Goal: Information Seeking & Learning: Learn about a topic

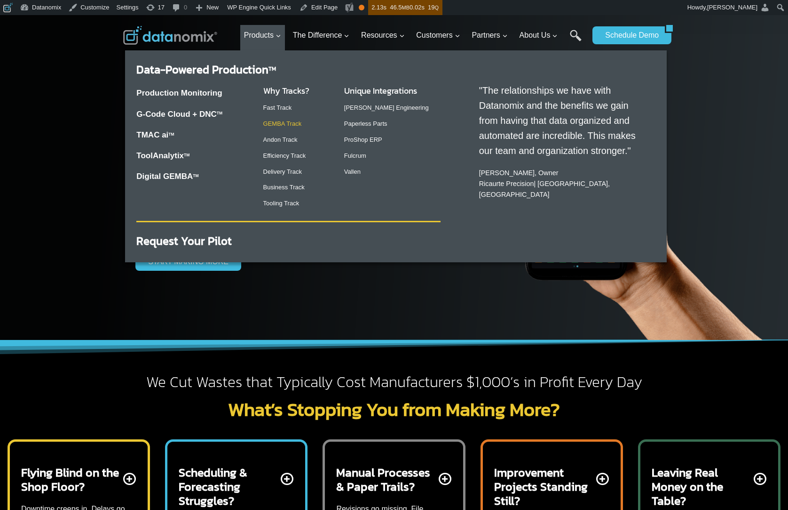
click at [289, 119] on p "GEMBA Track" at bounding box center [296, 124] width 66 height 10
click at [291, 125] on link "GEMBA Track" at bounding box center [282, 123] width 39 height 7
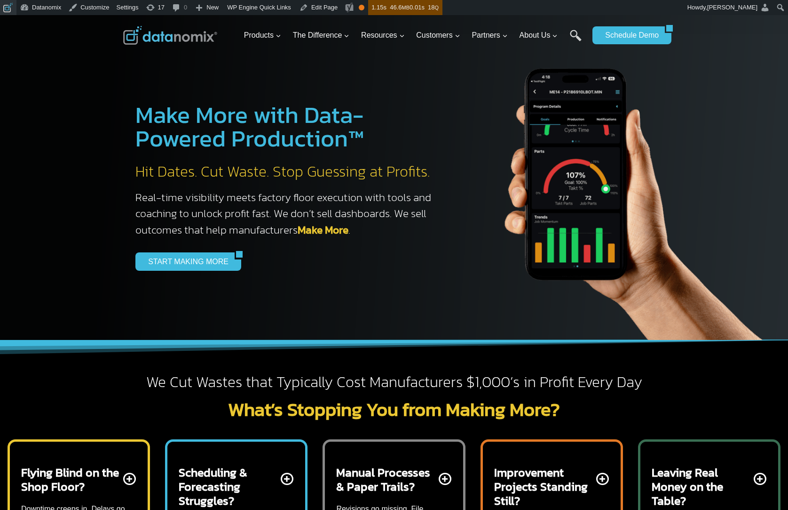
click at [5, 8] on span "Toolbar" at bounding box center [6, 6] width 7 height 13
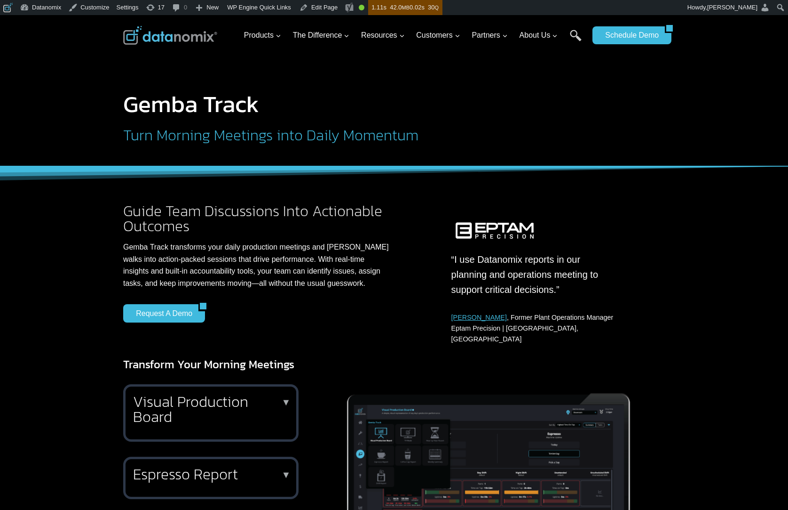
click at [284, 138] on h2 "Turn Morning Meetings into Daily Momentum" at bounding box center [342, 134] width 439 height 15
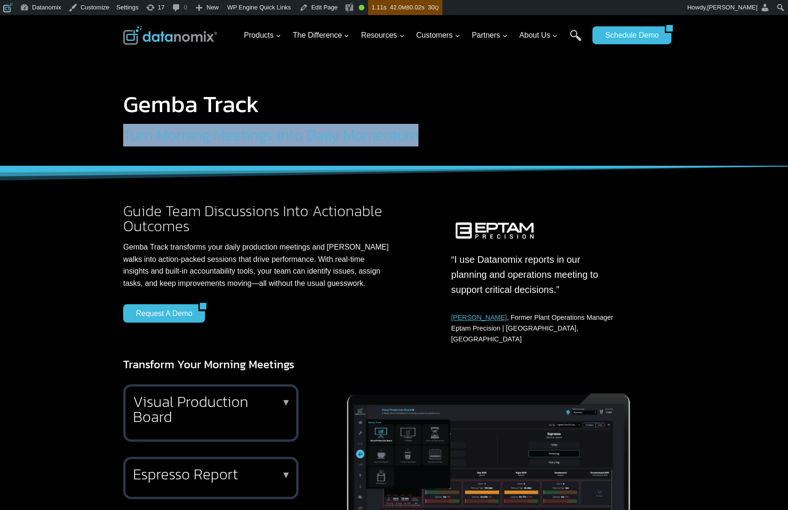
click at [284, 138] on h2 "Turn Morning Meetings into Daily Momentum" at bounding box center [342, 134] width 439 height 15
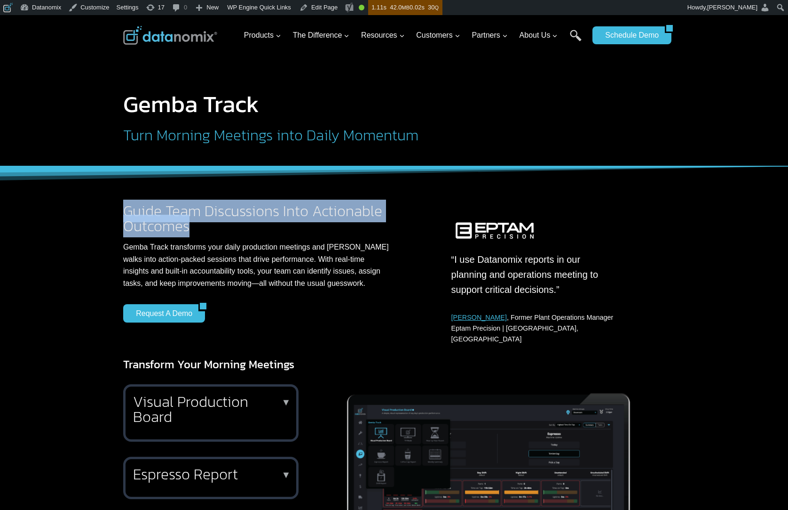
drag, startPoint x: 182, startPoint y: 221, endPoint x: 113, endPoint y: 204, distance: 70.3
click at [113, 204] on div "Guide Team Discussions Into Actionable Outcomes Gemba Track transforms your dai…" at bounding box center [394, 255] width 565 height 178
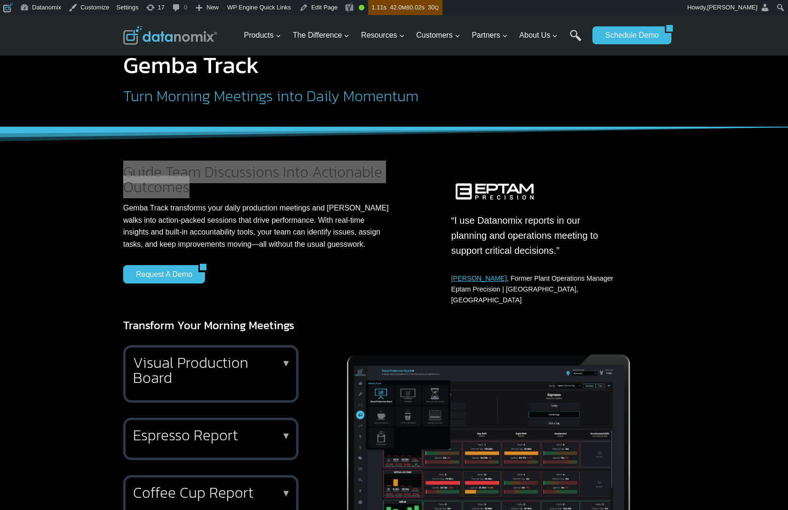
scroll to position [108, 0]
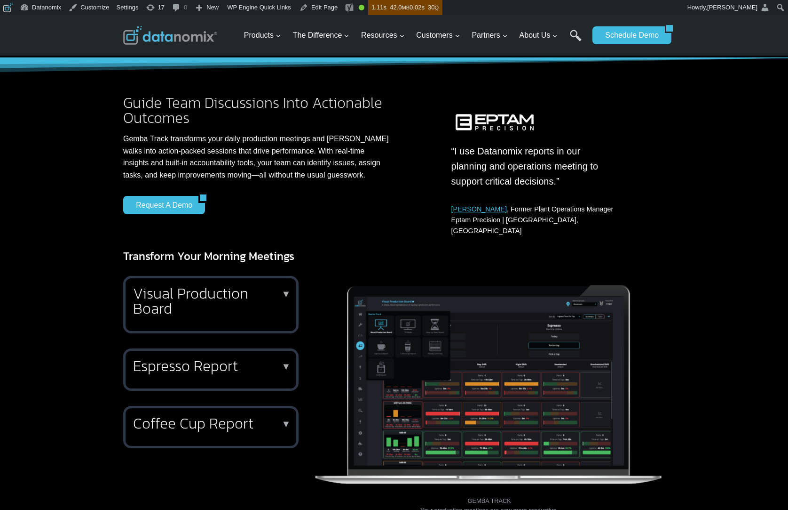
click at [261, 358] on h2 "Espresso Report" at bounding box center [209, 365] width 152 height 15
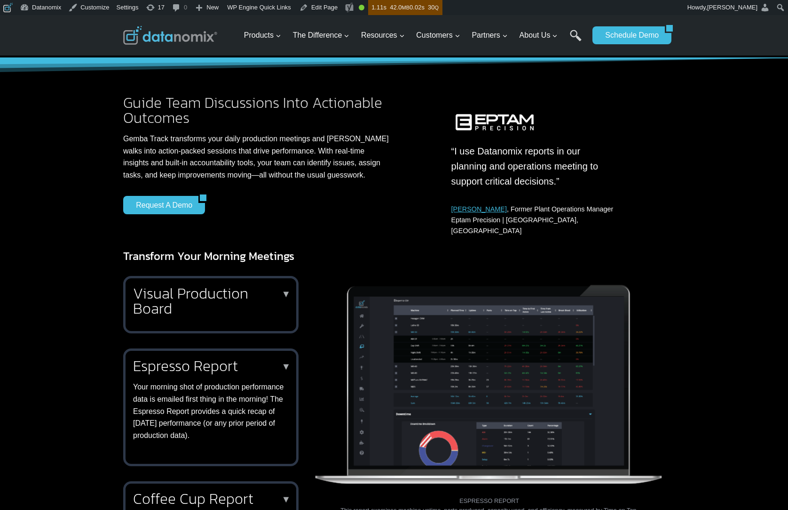
click at [397, 501] on figcaption "ESPRESSO REPORT This report examines machine uptime, parts produced, capacity u…" at bounding box center [489, 500] width 351 height 29
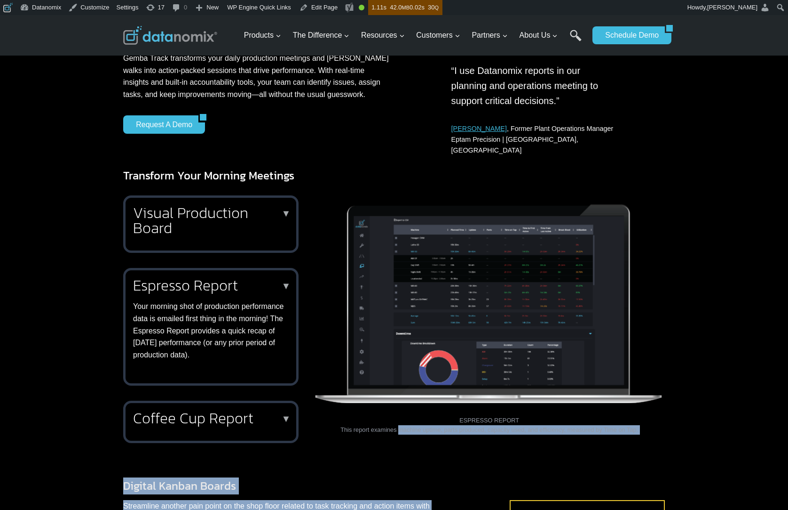
scroll to position [208, 0]
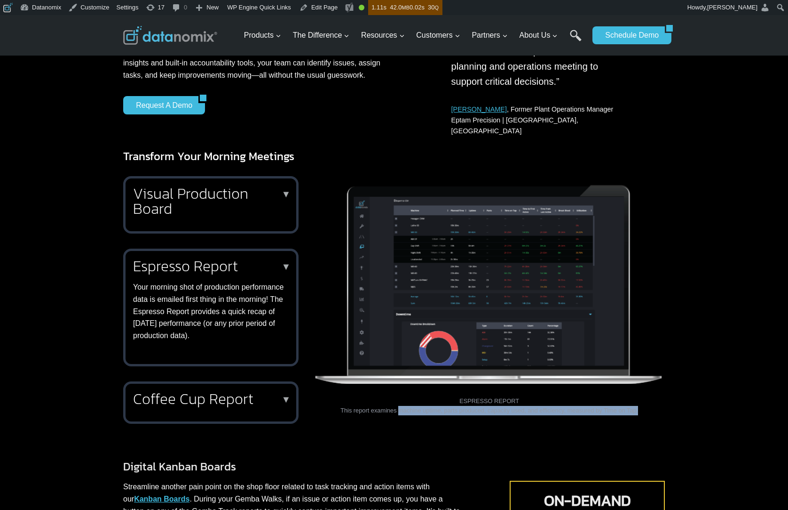
drag, startPoint x: 394, startPoint y: 499, endPoint x: 648, endPoint y: 402, distance: 271.9
click at [648, 402] on figcaption "ESPRESSO REPORT This report examines machine uptime, parts produced, capacity u…" at bounding box center [489, 400] width 351 height 29
copy figcaption "machine uptime, parts produced, capacity used, and efficiency, measured by Time…"
click at [542, 397] on figcaption "ESPRESSO REPORT This report examines machine uptime, parts produced, capacity u…" at bounding box center [489, 400] width 351 height 29
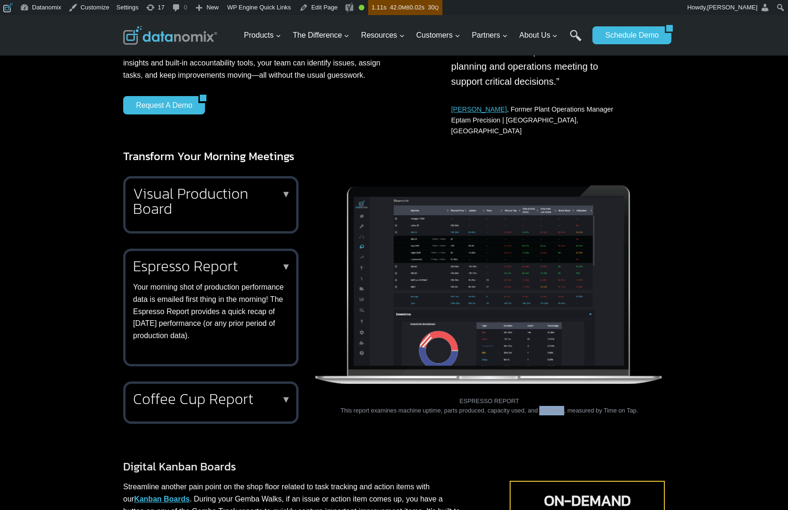
click at [542, 397] on figcaption "ESPRESSO REPORT This report examines machine uptime, parts produced, capacity u…" at bounding box center [489, 400] width 351 height 29
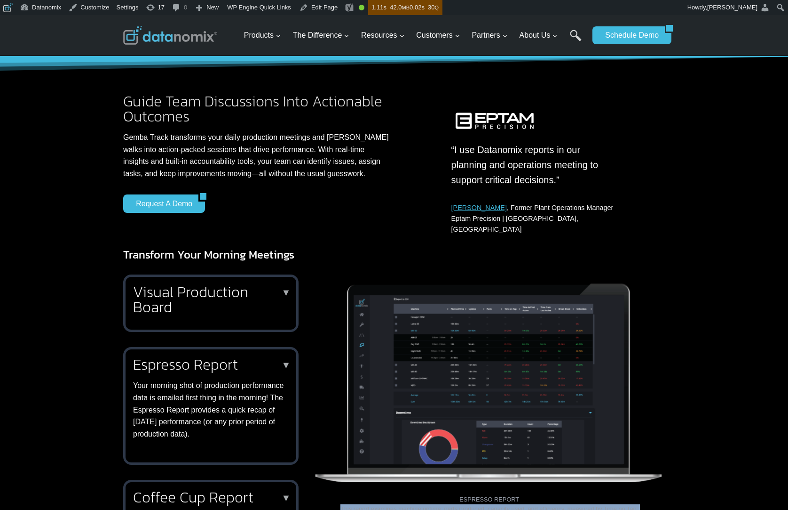
scroll to position [108, 0]
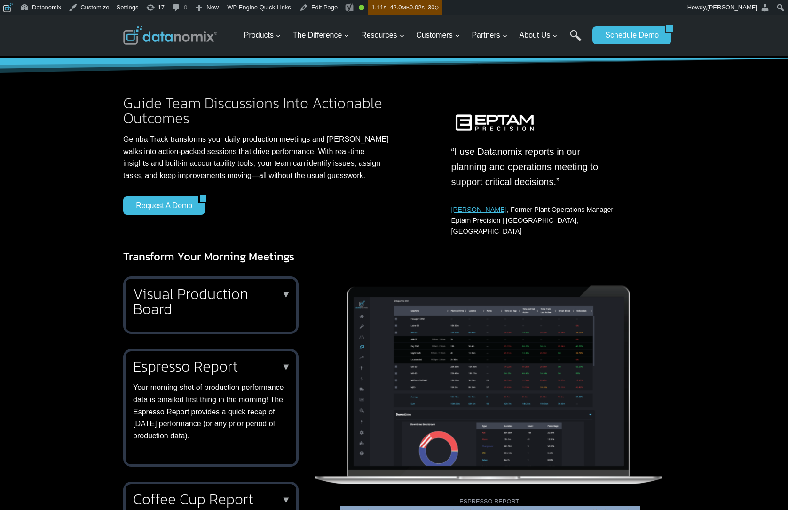
click at [276, 286] on h2 "Visual Production Board" at bounding box center [209, 301] width 152 height 30
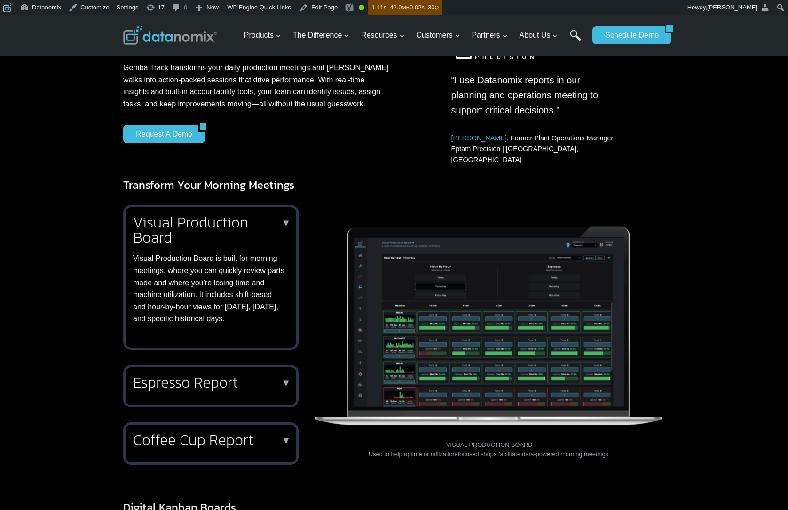
scroll to position [191, 0]
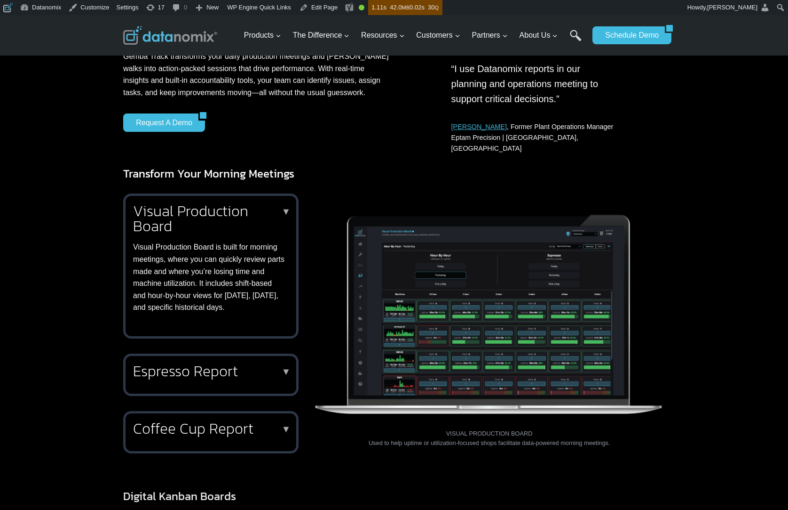
click at [469, 431] on figcaption "VISUAL PRODUCTION BOARD Used to help uptime or utilization-focused shops facili…" at bounding box center [489, 438] width 351 height 19
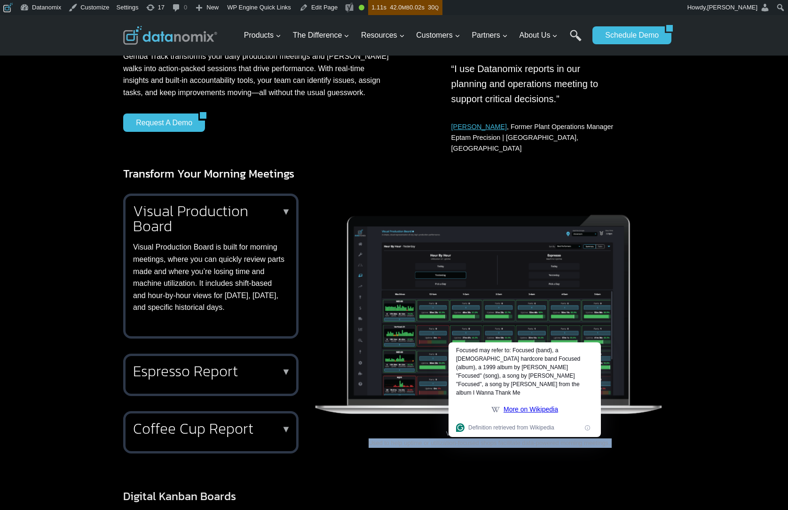
copy div "Used to help uptime or utilization-focused shops facilitate data-powered mornin…"
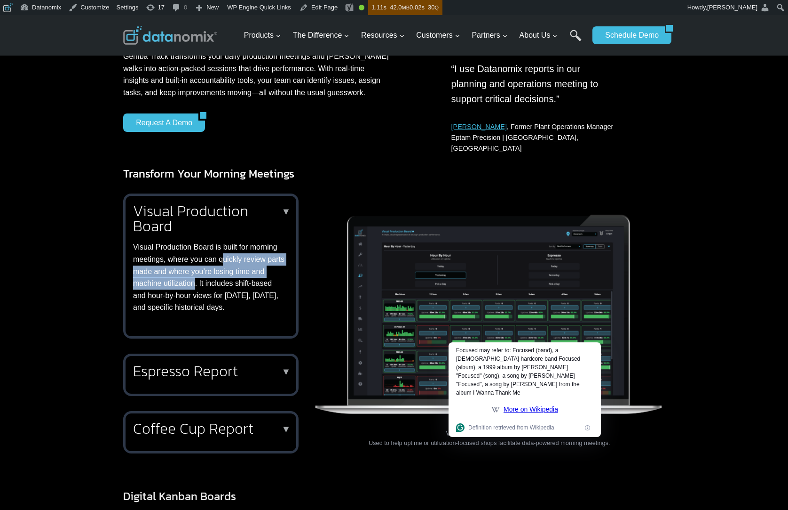
drag, startPoint x: 223, startPoint y: 247, endPoint x: 210, endPoint y: 271, distance: 26.5
click at [210, 271] on p "Visual Production Board is built for morning meetings, where you can quickly re…" at bounding box center [209, 277] width 152 height 72
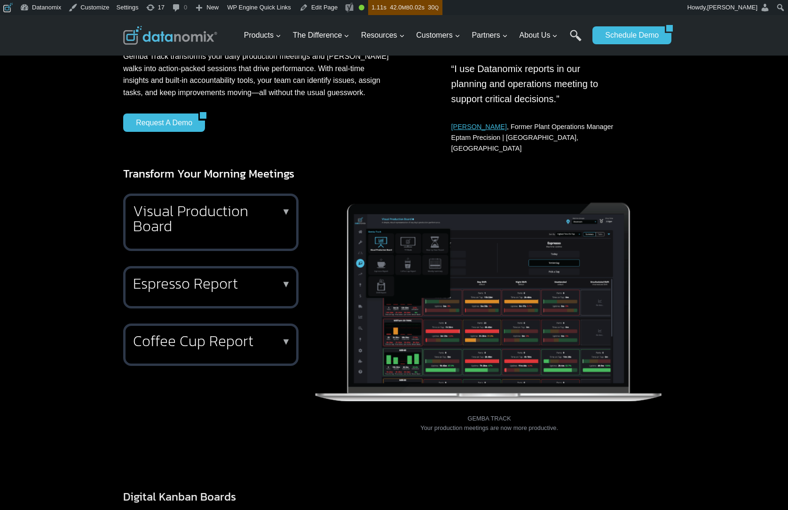
click at [218, 230] on div "Visual Production Board ▼ Visual Production Board is built for morning meetings…" at bounding box center [210, 221] width 175 height 57
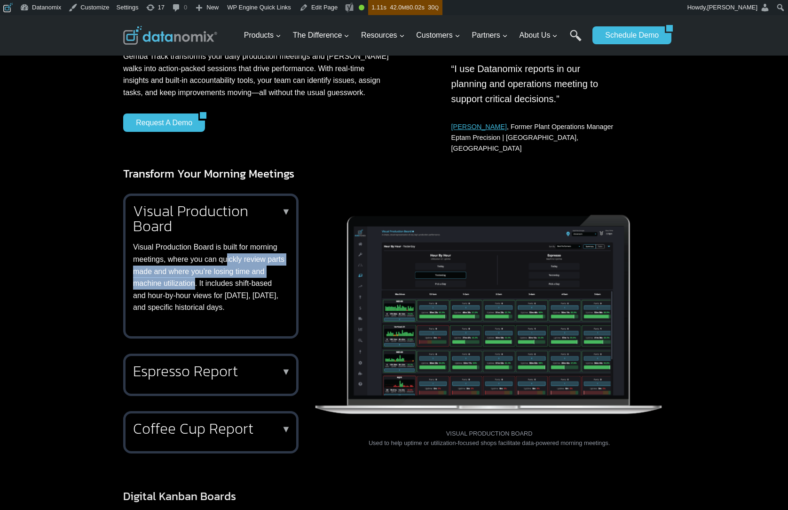
copy p "ickly review parts made and where you’re losing time and machine utilization"
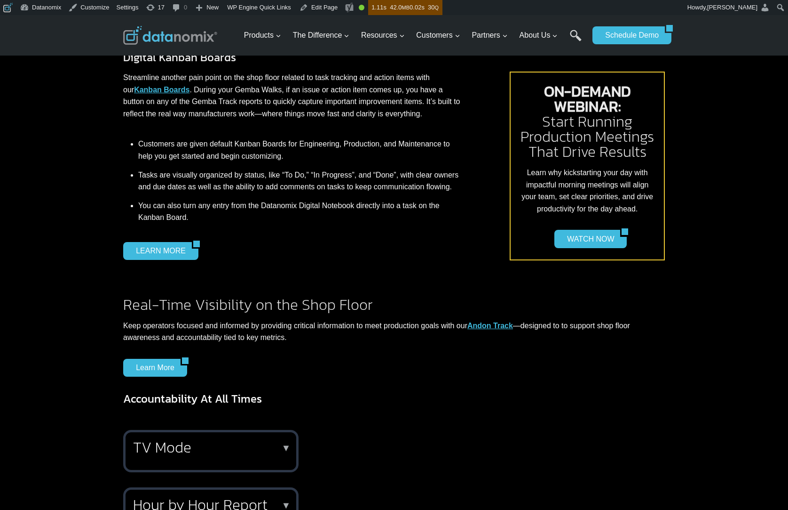
scroll to position [911, 0]
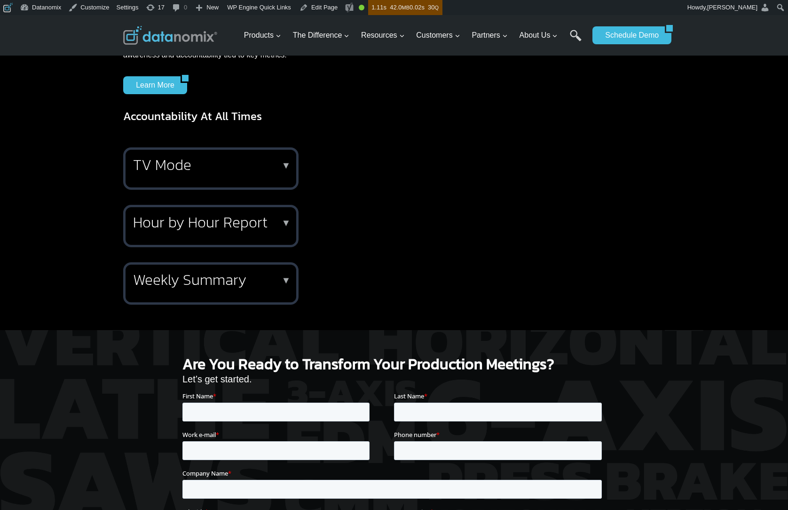
click at [252, 157] on h2 "TV Mode" at bounding box center [209, 164] width 152 height 15
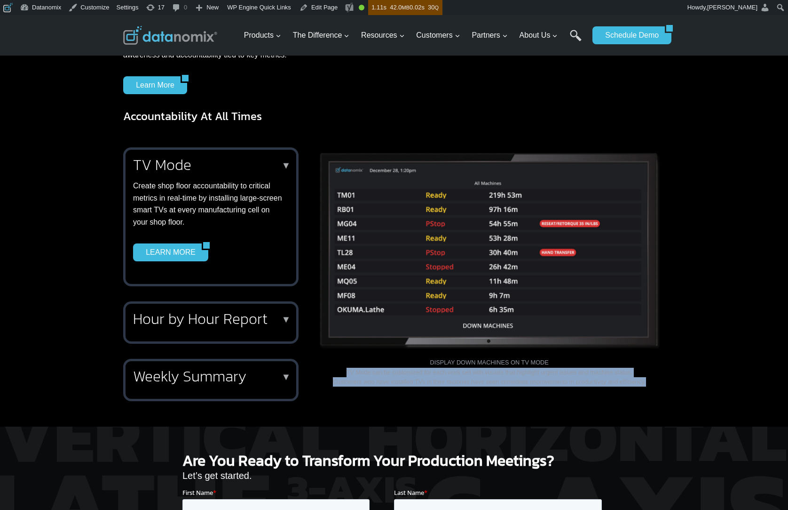
drag, startPoint x: 333, startPoint y: 359, endPoint x: 663, endPoint y: 374, distance: 330.1
click at [663, 374] on figcaption "DISPLAY DOWN MACHINES ON TV MODE TV Mode can be customized for each work cell w…" at bounding box center [489, 372] width 351 height 29
copy figcaption "TV Mode can be customized for each work cell with visuals that highlight urgent…"
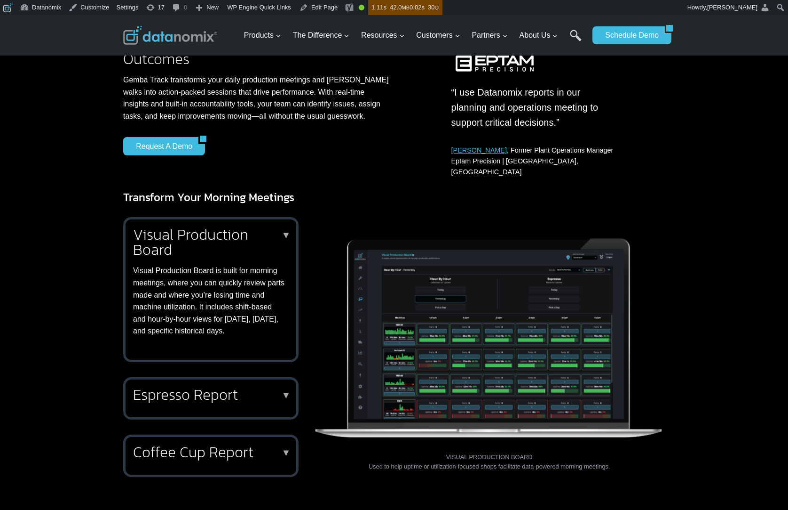
scroll to position [436, 0]
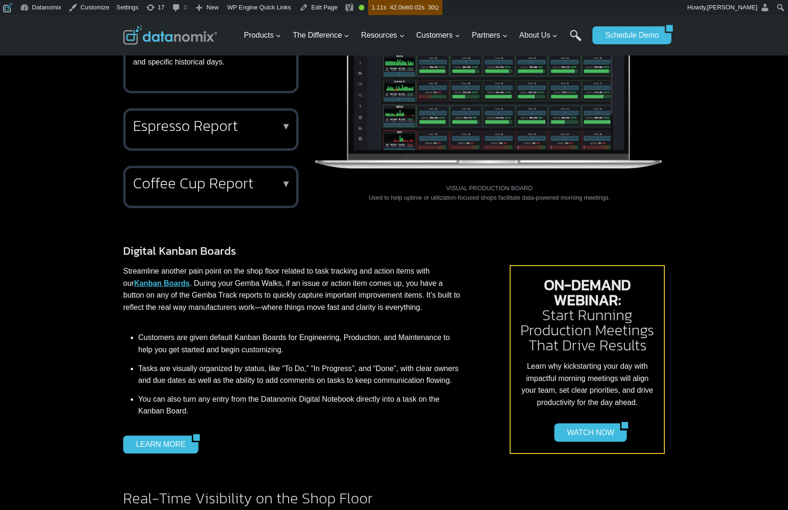
click at [259, 175] on h2 "Coffee Cup Report" at bounding box center [209, 182] width 152 height 15
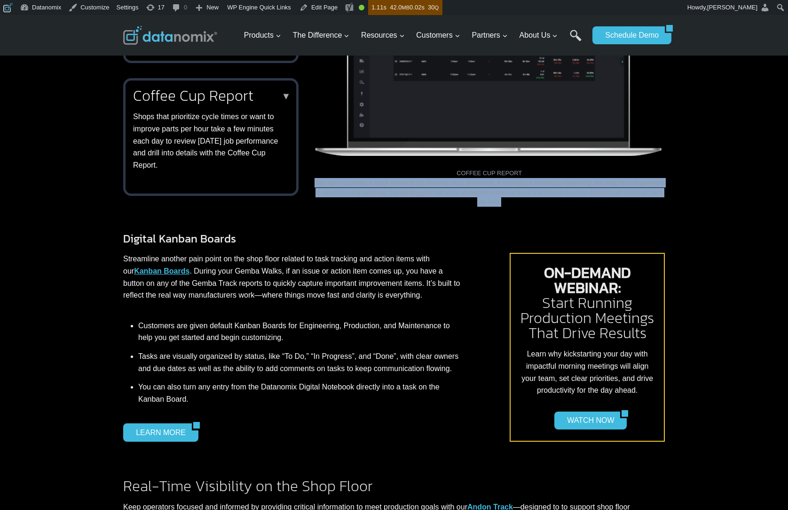
drag, startPoint x: 322, startPoint y: 170, endPoint x: 541, endPoint y: 196, distance: 219.8
click at [541, 196] on figure "COFFEE CUP REPORT This report provides a quick review of the previous day’s pro…" at bounding box center [489, 80] width 351 height 264
copy figcaption "This report provides a quick review of the previous day’s production. A summary…"
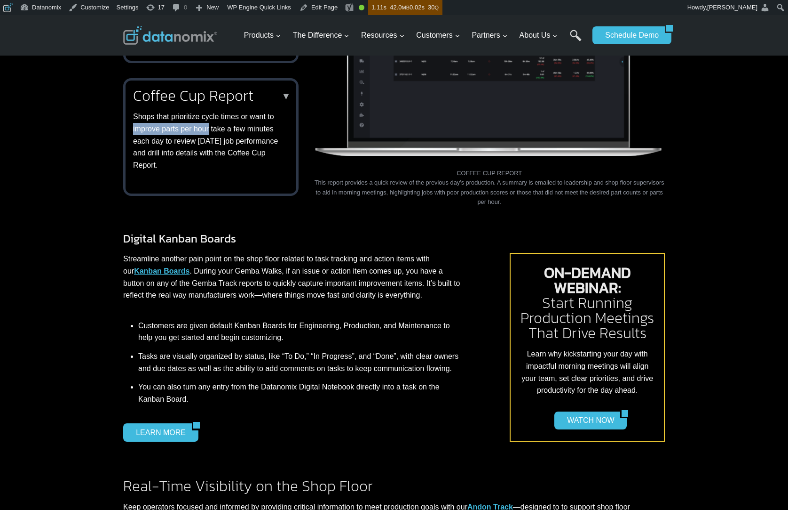
drag, startPoint x: 133, startPoint y: 117, endPoint x: 211, endPoint y: 116, distance: 77.6
click at [211, 116] on p "Shops that prioritize cycle times or want to improve parts per hour take a few …" at bounding box center [209, 141] width 152 height 60
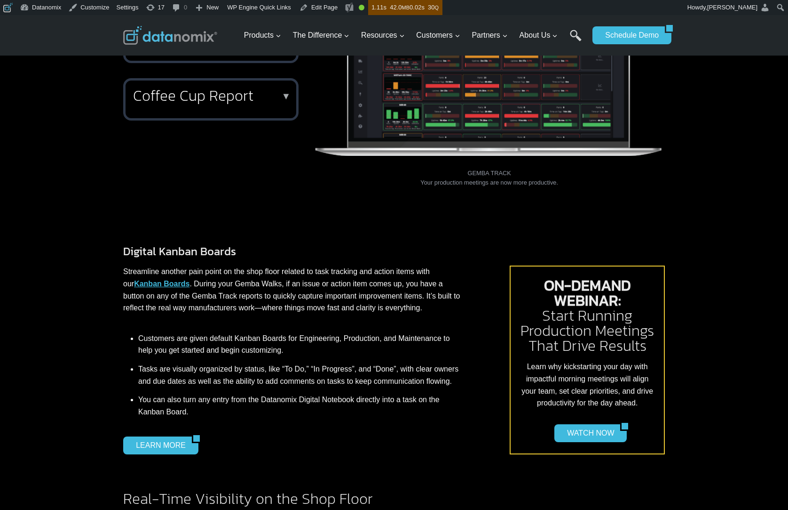
copy p "improve parts per hour"
click at [218, 88] on h2 "Coffee Cup Report" at bounding box center [209, 95] width 152 height 15
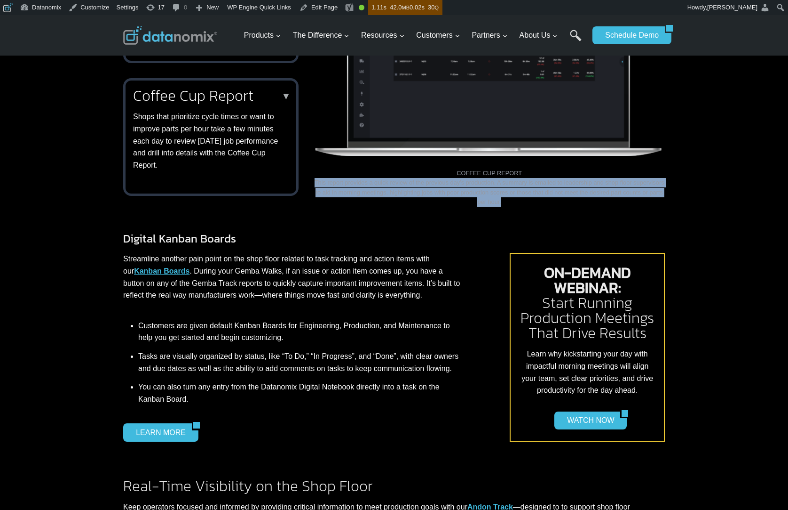
drag, startPoint x: 469, startPoint y: 176, endPoint x: 326, endPoint y: 174, distance: 142.6
click at [320, 173] on figcaption "COFFEE CUP REPORT This report provides a quick review of the previous day’s pro…" at bounding box center [489, 183] width 351 height 48
copy figcaption "This report provides a quick review of the previous day’s production. A summary…"
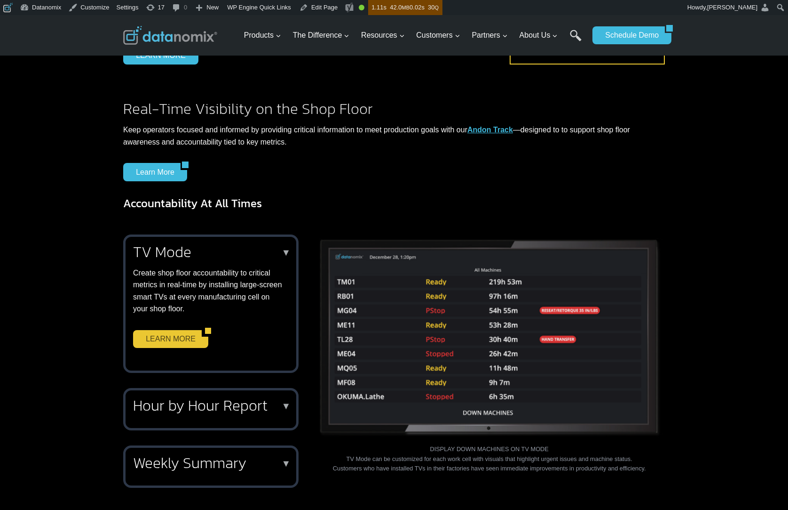
scroll to position [909, 0]
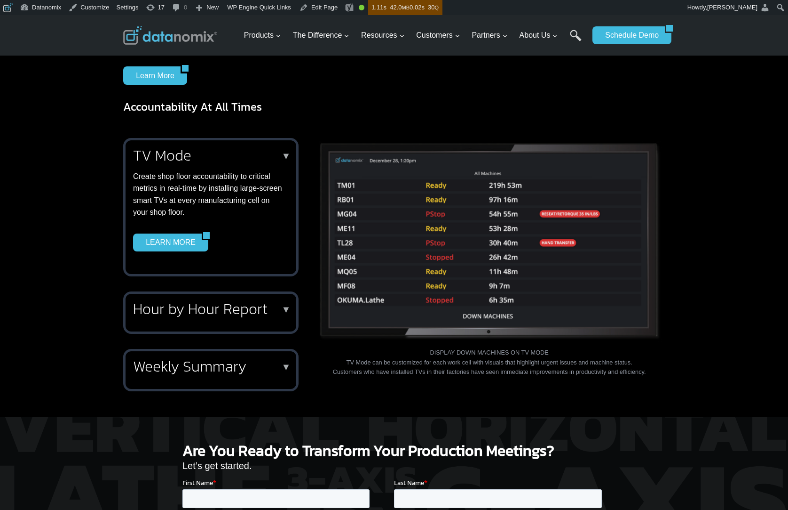
click at [220, 304] on h2 "Hour by Hour Report" at bounding box center [209, 308] width 152 height 15
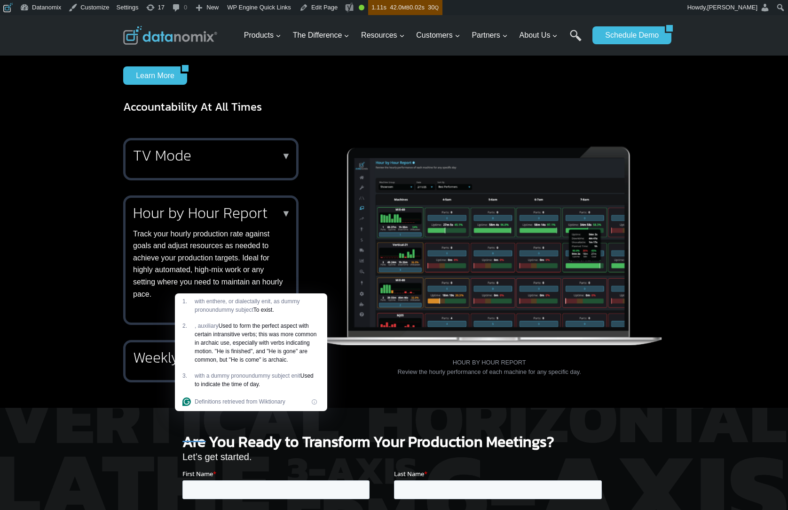
drag, startPoint x: 580, startPoint y: 359, endPoint x: 612, endPoint y: 362, distance: 32.2
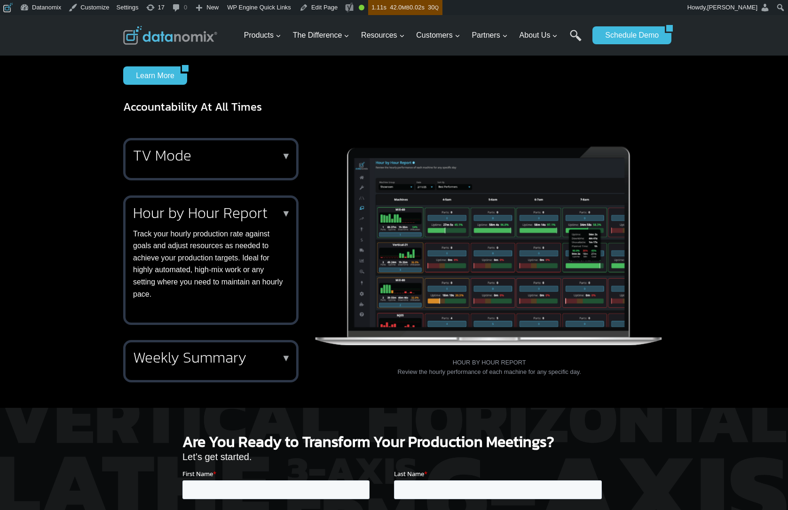
drag, startPoint x: 492, startPoint y: 365, endPoint x: 395, endPoint y: 361, distance: 97.0
drag, startPoint x: 398, startPoint y: 359, endPoint x: 444, endPoint y: 351, distance: 46.9
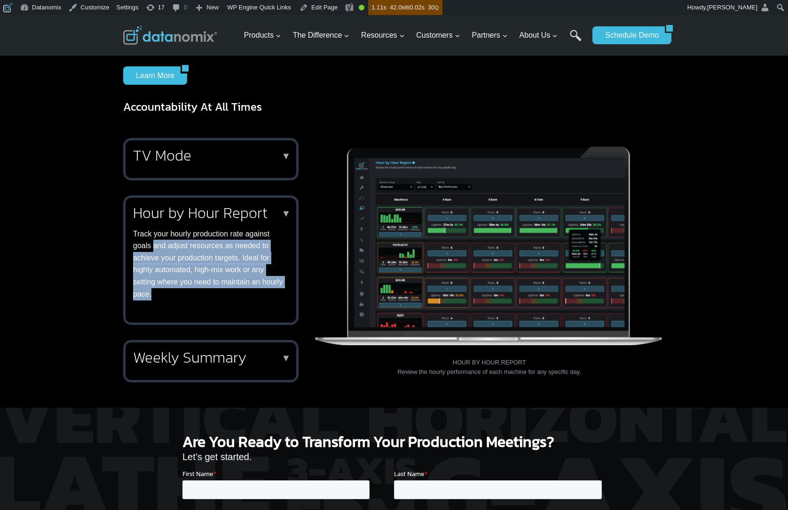
copy p "and adjust resources as needed to achieve your production targets. Ideal for hi…"
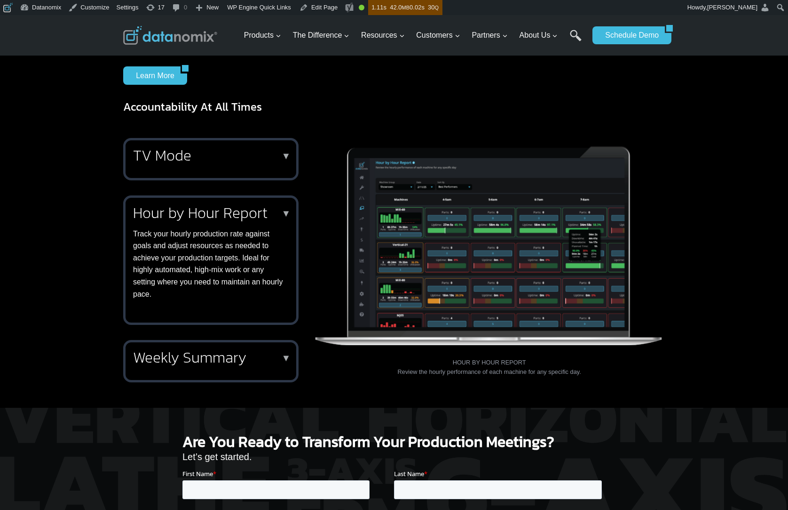
click at [223, 350] on h2 "Weekly Summary" at bounding box center [209, 357] width 152 height 15
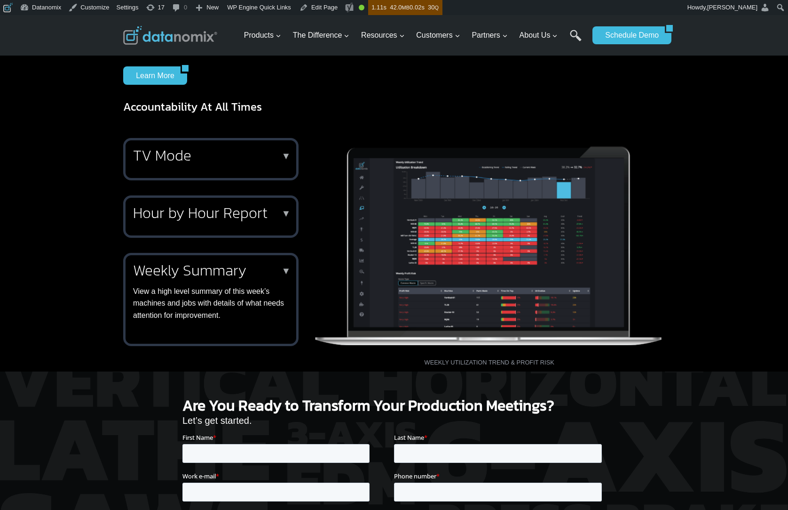
drag, startPoint x: 397, startPoint y: 261, endPoint x: 793, endPoint y: 327, distance: 402.0
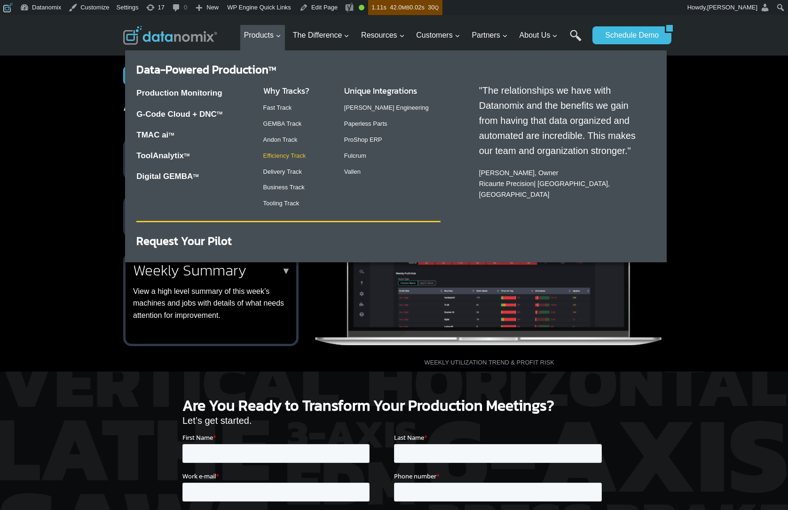
click at [295, 153] on link "Efficiency Track" at bounding box center [284, 155] width 43 height 7
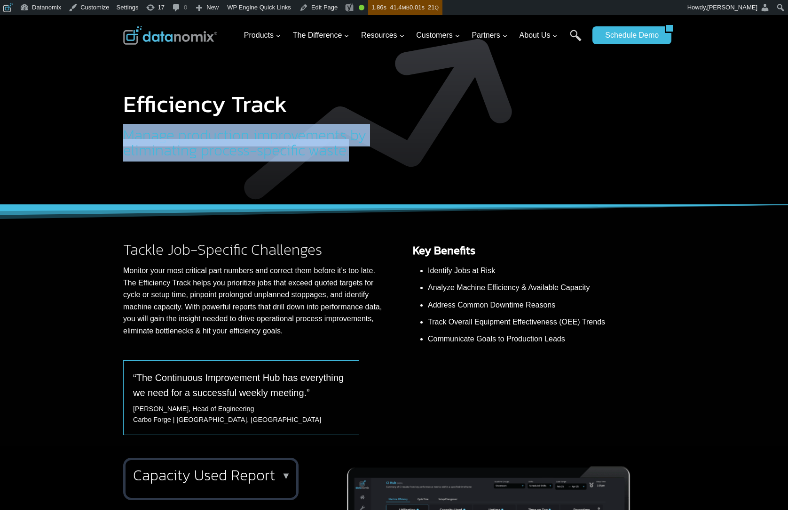
click at [378, 158] on div "Efficiency Track Manage production improvements by eliminating process-specific…" at bounding box center [394, 110] width 565 height 190
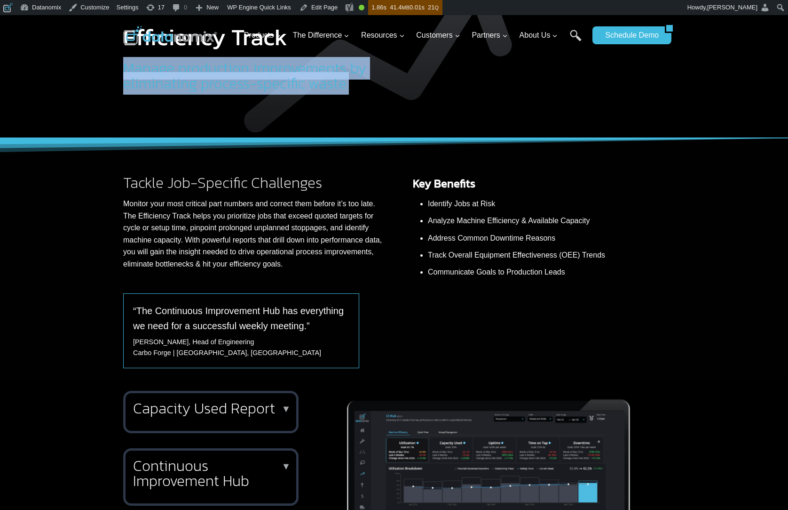
scroll to position [253, 0]
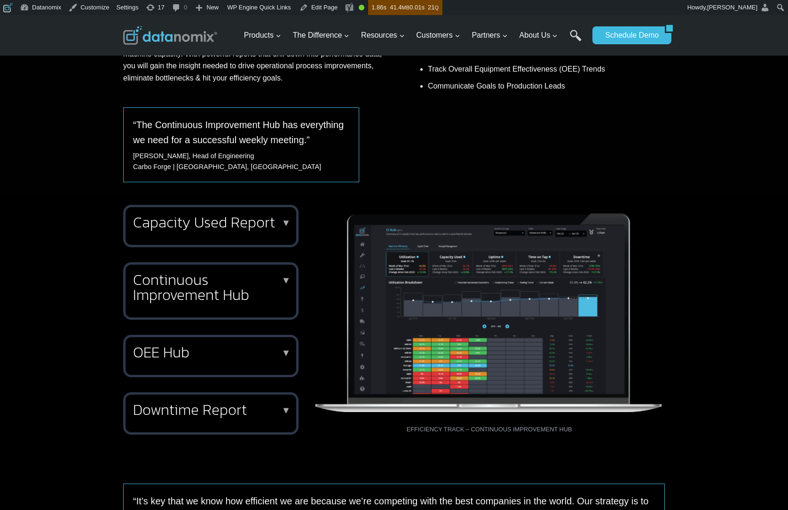
click at [251, 230] on h2 "Capacity Used Report" at bounding box center [209, 222] width 152 height 15
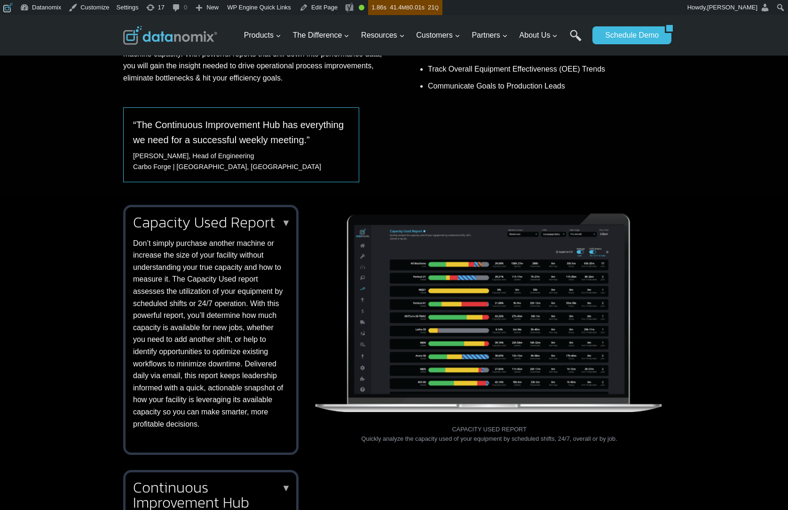
click at [479, 438] on figcaption "CAPACITY USED REPORT Quickly analyze the capacity used of your equipment by sch…" at bounding box center [489, 428] width 351 height 29
click at [463, 440] on figcaption "CAPACITY USED REPORT Quickly analyze the capacity used of your equipment by sch…" at bounding box center [489, 428] width 351 height 29
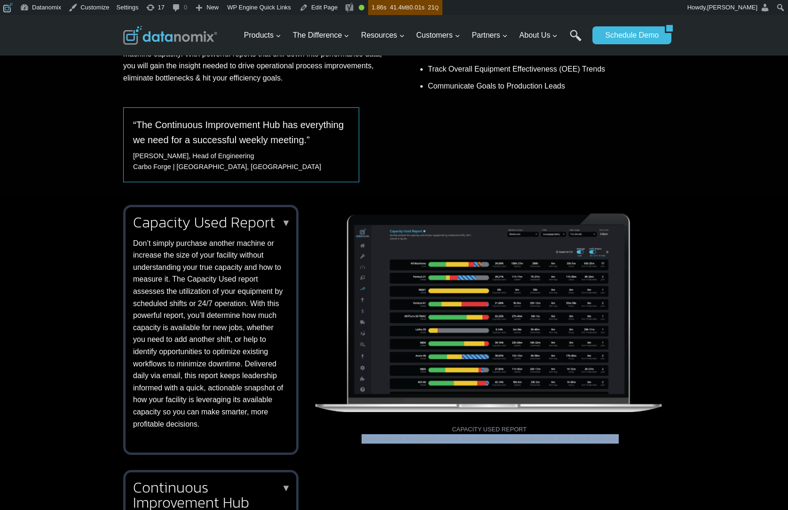
copy div "Quickly analyze the capacity used of your equipment by scheduled shifts, 24/7, …"
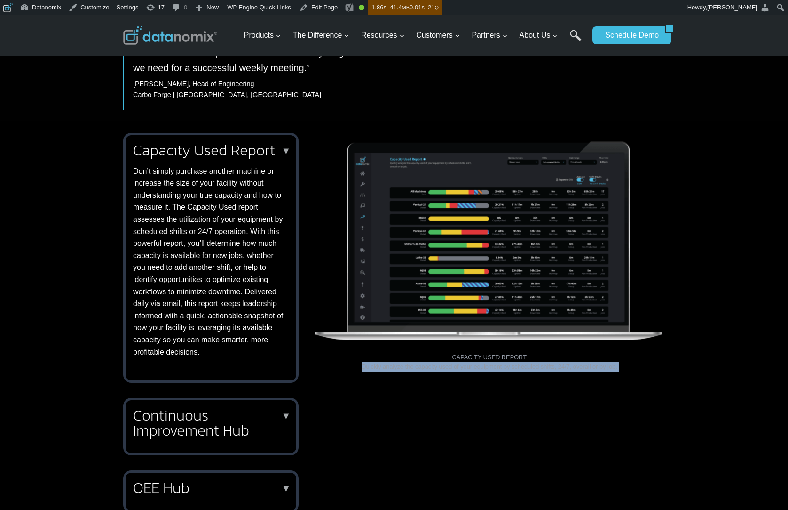
scroll to position [372, 0]
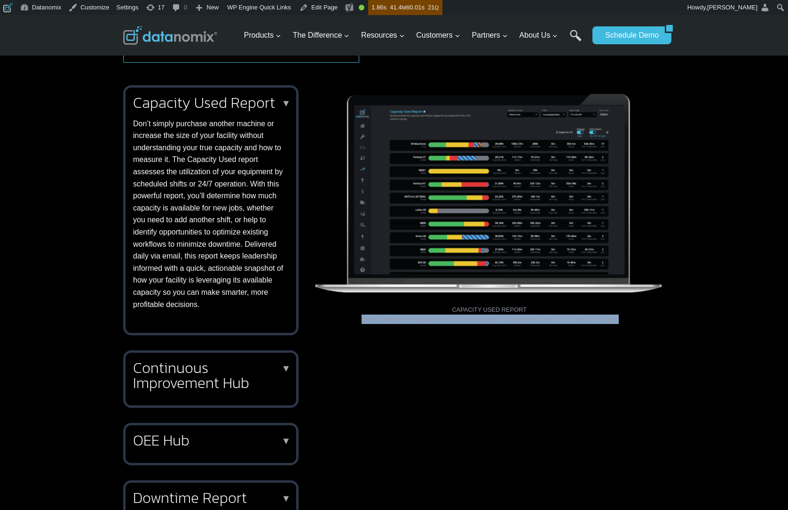
click at [210, 376] on h2 "Continuous Improvement Hub" at bounding box center [209, 375] width 152 height 30
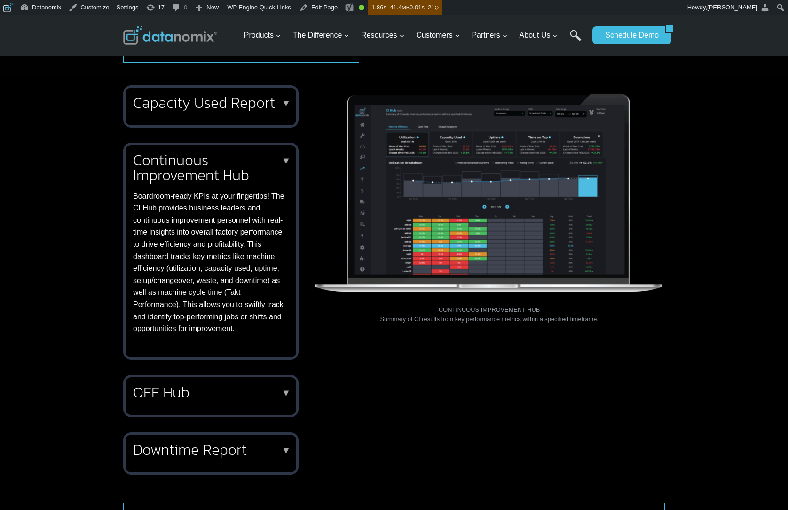
click at [398, 319] on figcaption "CONTINUOUS IMPROVEMENT HUB Summary of CI results from key performance metrics w…" at bounding box center [489, 309] width 351 height 29
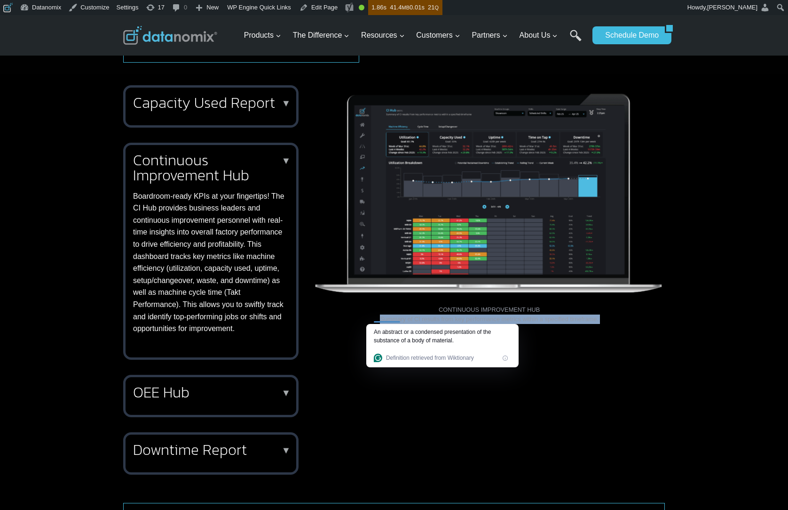
copy div "Summary of CI results from key performance metrics within a specified timeframe."
click at [249, 399] on h2 "OEE Hub" at bounding box center [209, 391] width 152 height 15
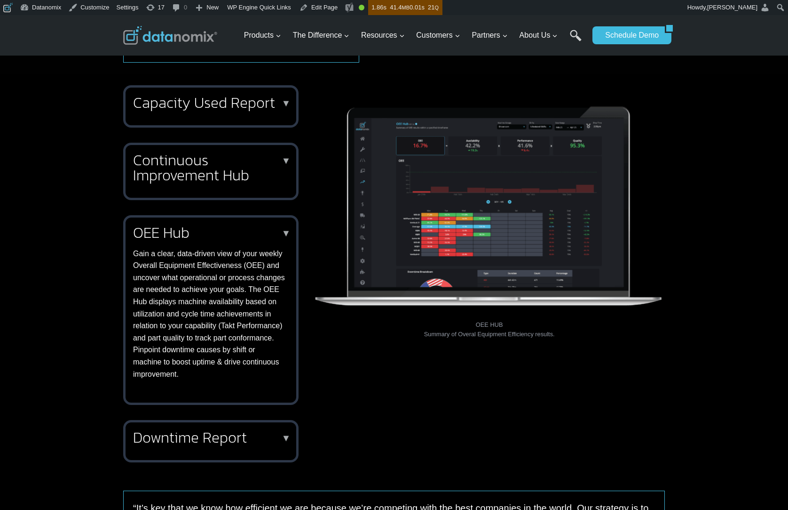
click at [495, 334] on figcaption "OEE HUB Summary of Overal Equipment Efficiency results." at bounding box center [489, 329] width 351 height 19
copy div "Summary of Overal Equipment Efficiency results."
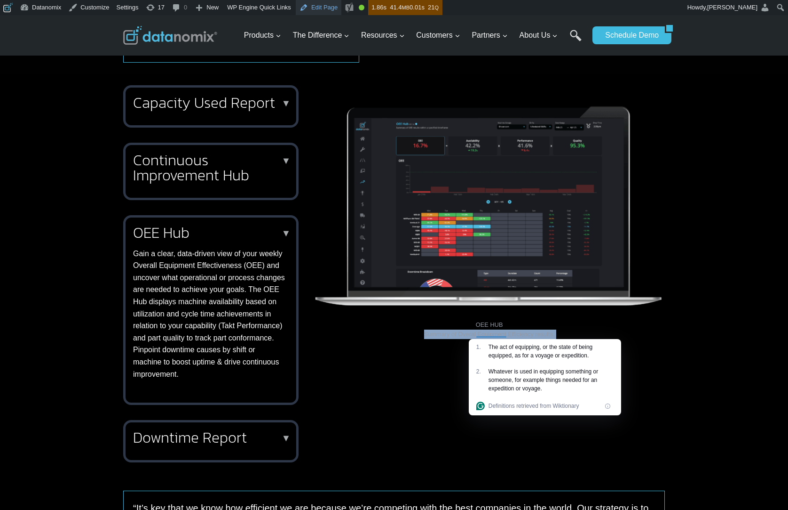
click link "Edit Page"
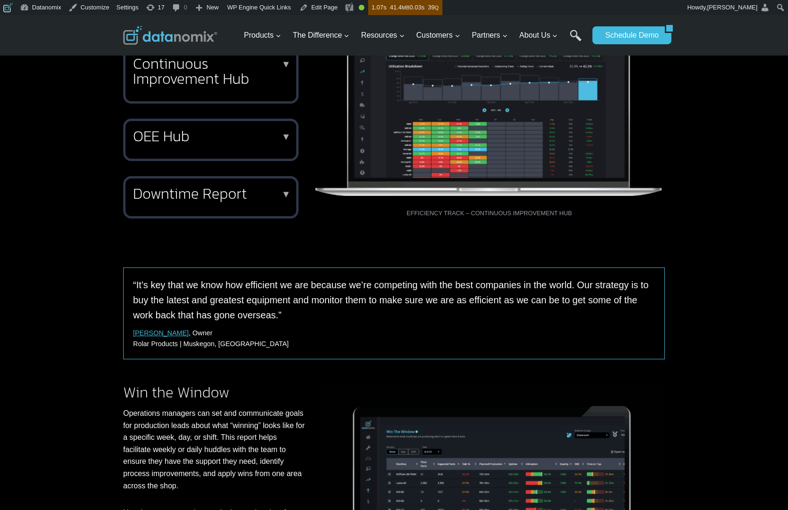
scroll to position [478, 0]
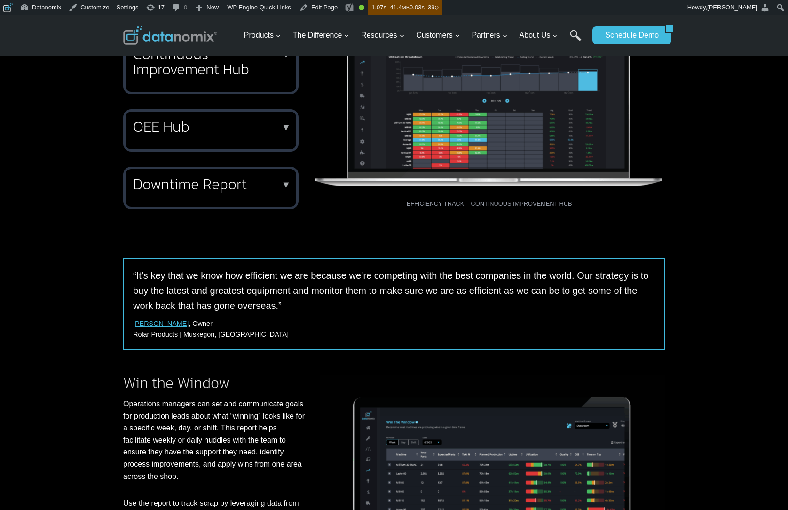
click at [206, 188] on h2 "Downtime Report" at bounding box center [209, 183] width 152 height 15
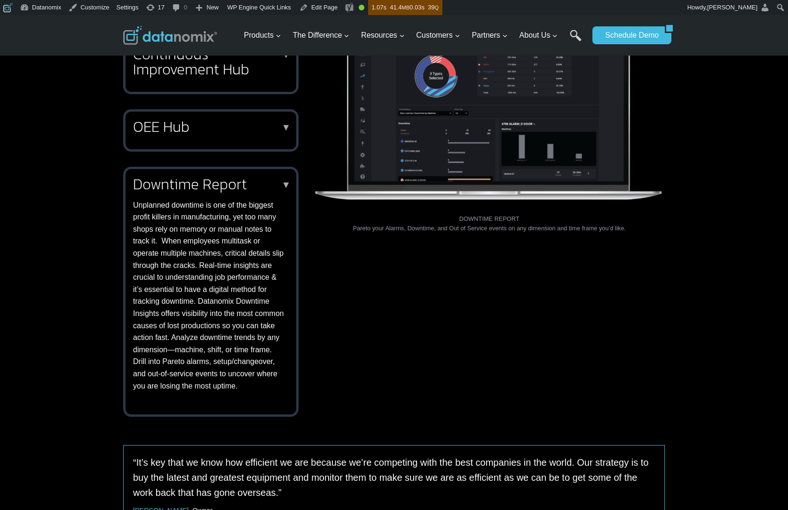
click at [435, 226] on figcaption "DOWNTIME REPORT Pareto your Alarms, Downtime, and Out of Service events on any …" at bounding box center [489, 223] width 351 height 19
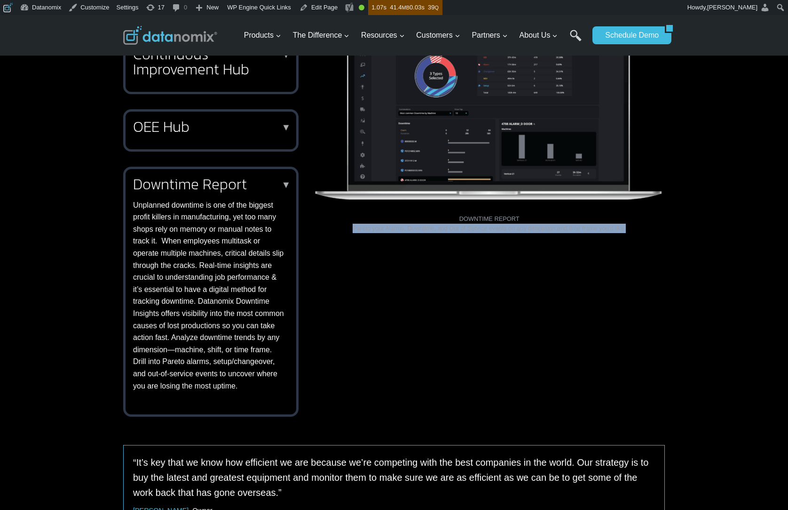
copy div "Pareto your Alarms, Downtime, and Out of Service events on any dimension and ti…"
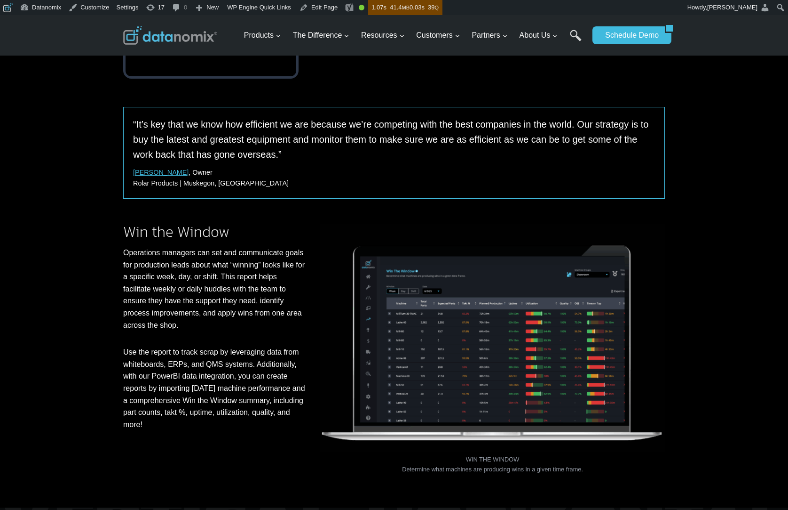
scroll to position [864, 0]
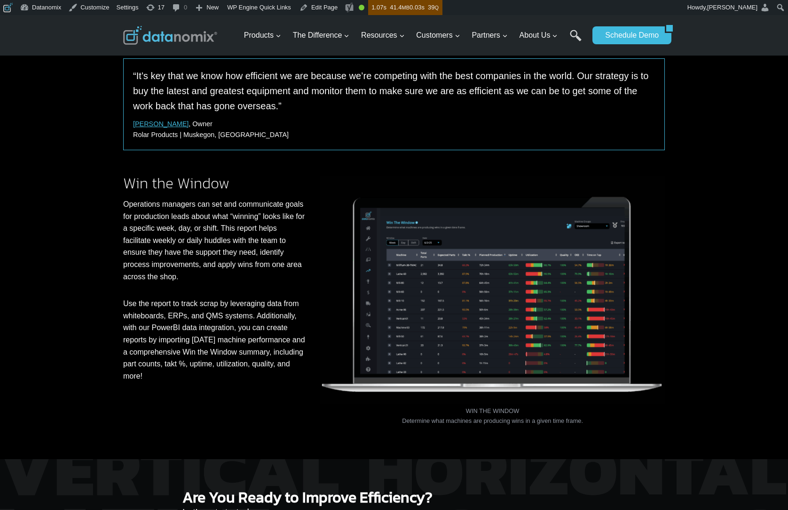
click at [473, 425] on figcaption "WIN THE WINDOW Determine what machines are producing wins in a given time frame." at bounding box center [492, 415] width 345 height 19
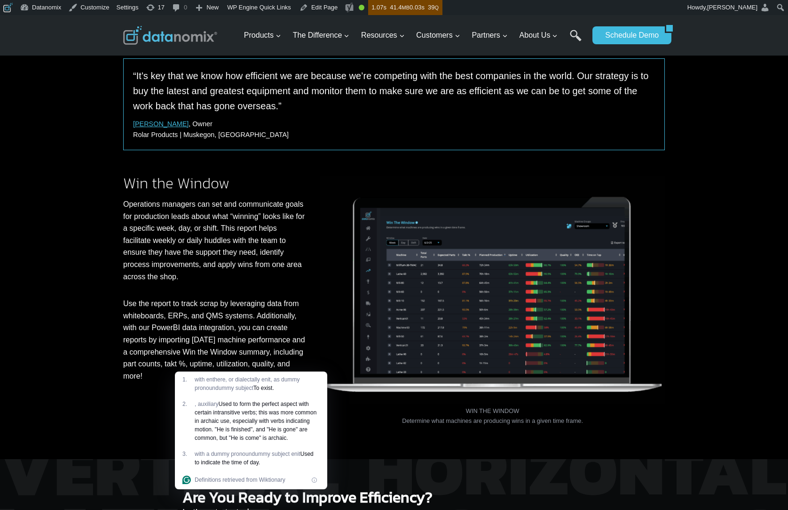
drag, startPoint x: 586, startPoint y: 435, endPoint x: 506, endPoint y: 435, distance: 79.5
